Goal: Task Accomplishment & Management: Manage account settings

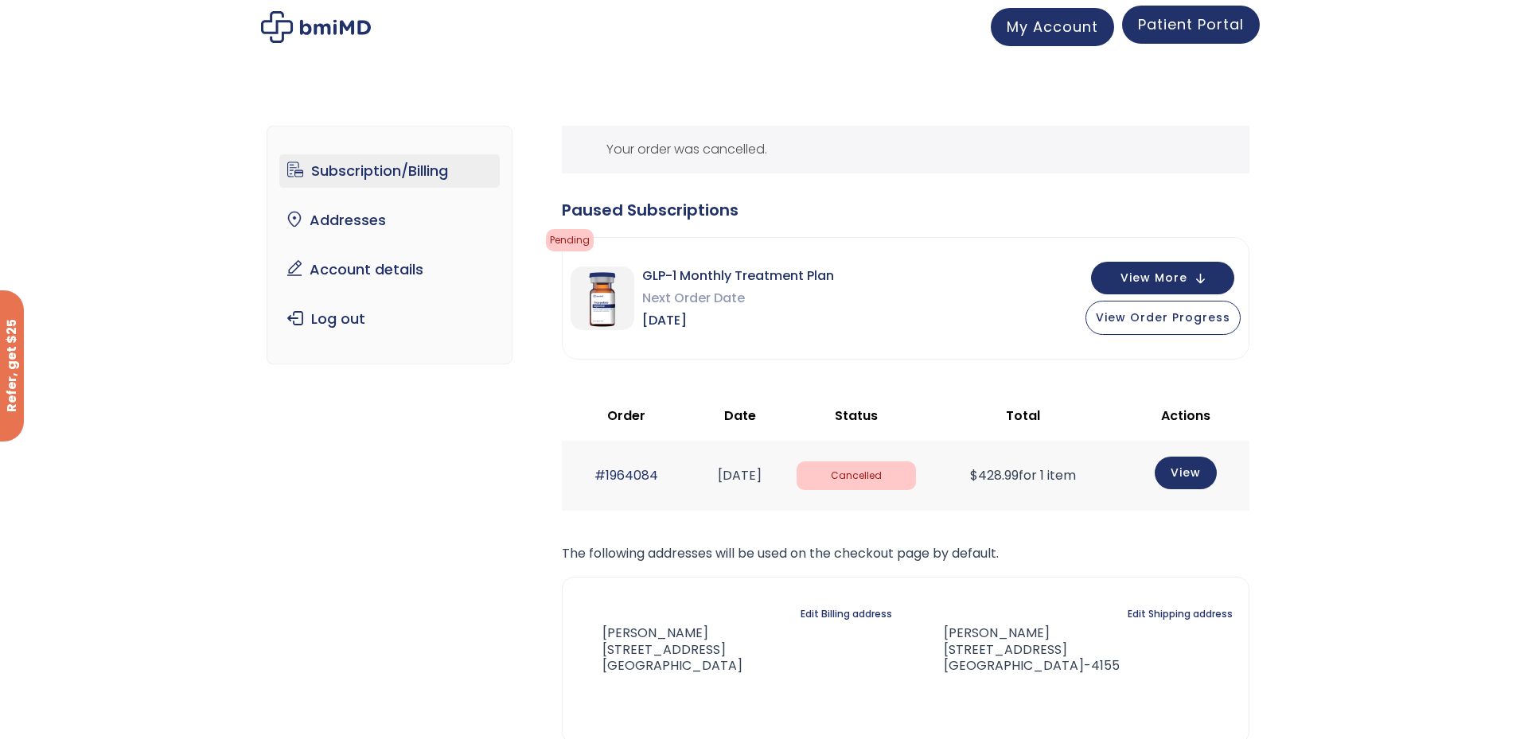
click at [1193, 21] on span "Patient Portal" at bounding box center [1191, 24] width 106 height 20
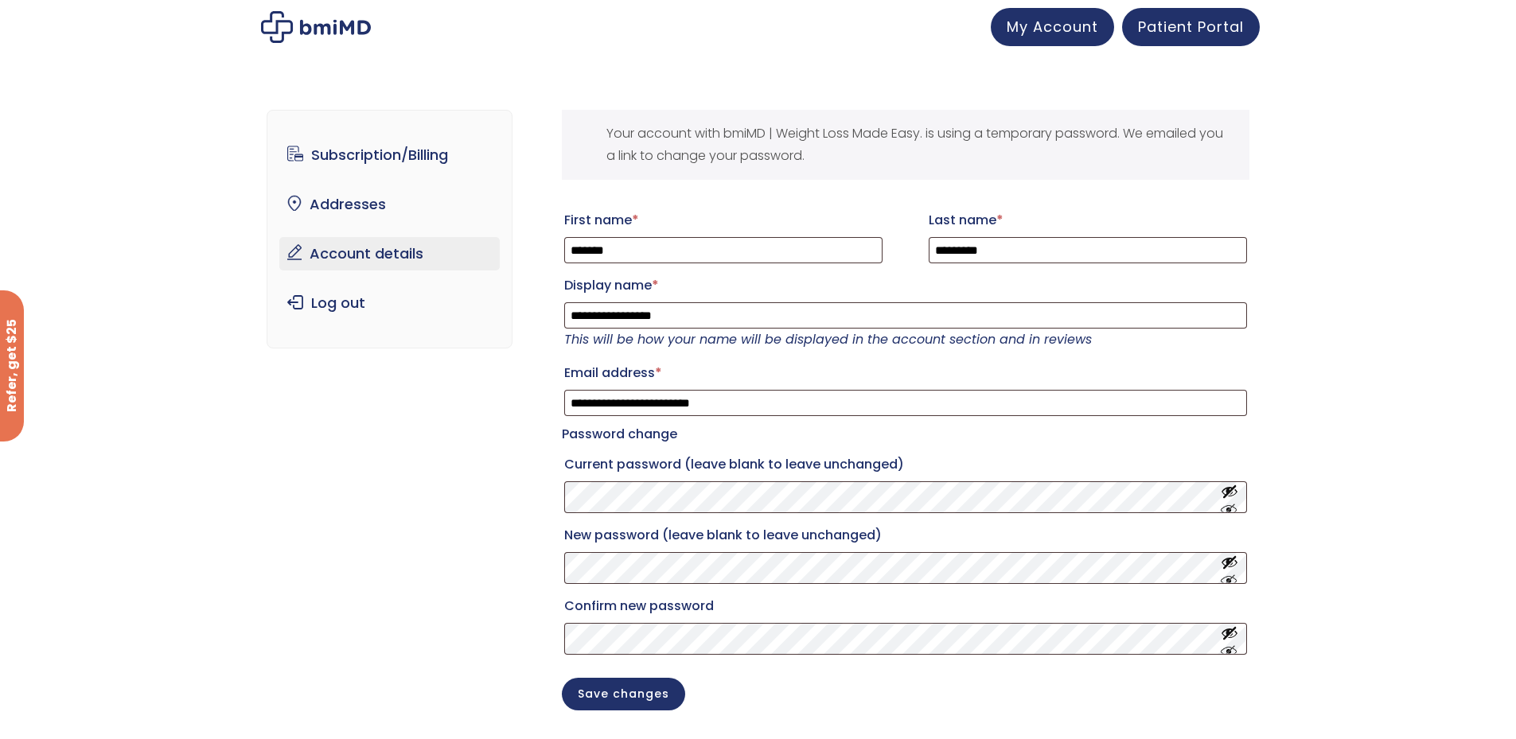
click at [1088, 283] on label "Display name *" at bounding box center [905, 285] width 683 height 25
click at [1088, 302] on input "**********" at bounding box center [905, 315] width 683 height 26
